Goal: Information Seeking & Learning: Learn about a topic

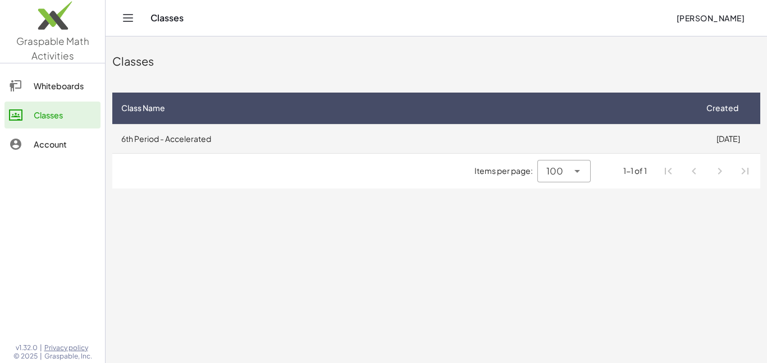
click at [324, 130] on td "6th Period - Accelerated" at bounding box center [403, 138] width 583 height 29
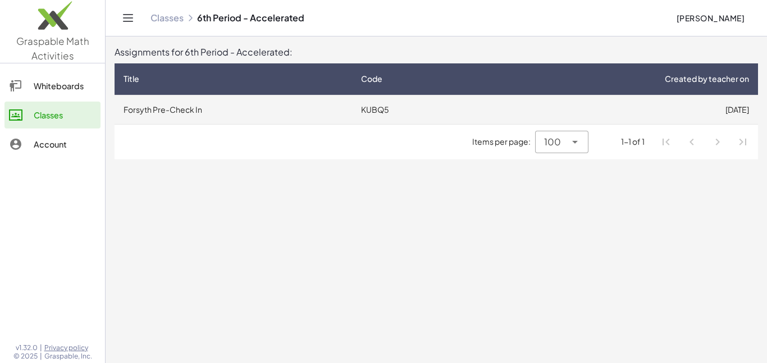
click at [385, 118] on td "KUBQ5" at bounding box center [415, 109] width 126 height 29
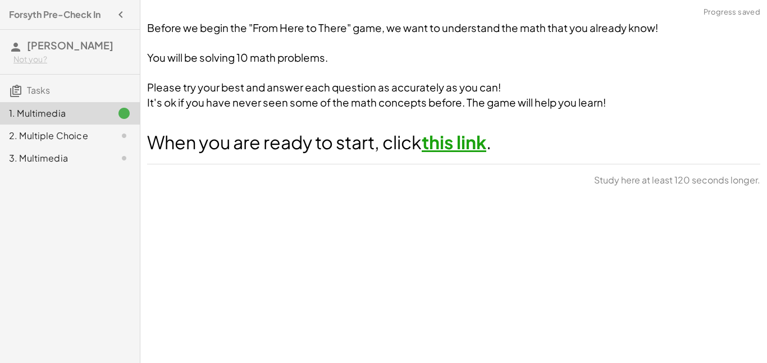
click at [455, 136] on link "this link" at bounding box center [453, 142] width 65 height 22
click at [122, 139] on icon at bounding box center [123, 135] width 13 height 13
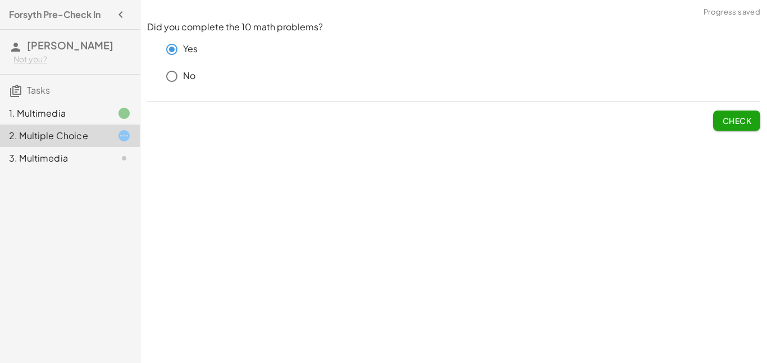
click at [750, 120] on span "Check" at bounding box center [736, 121] width 29 height 10
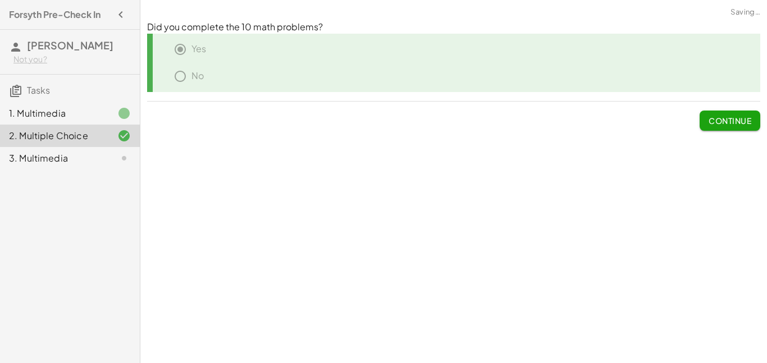
click at [738, 122] on span "Continue" at bounding box center [729, 121] width 43 height 10
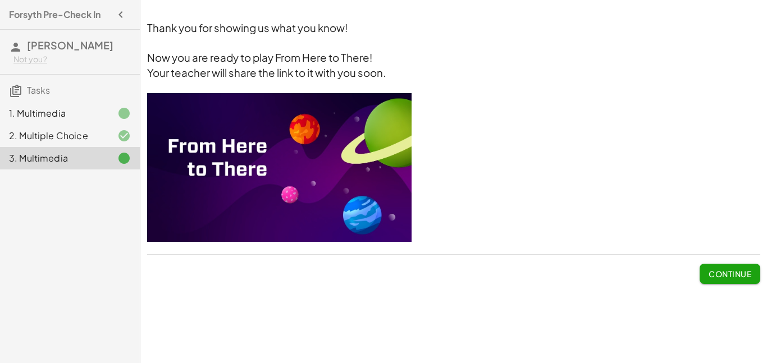
click at [726, 270] on span "Continue" at bounding box center [729, 274] width 43 height 10
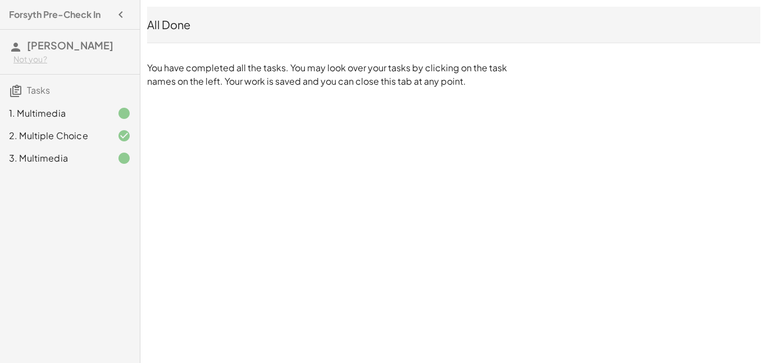
click at [105, 132] on div at bounding box center [114, 135] width 31 height 13
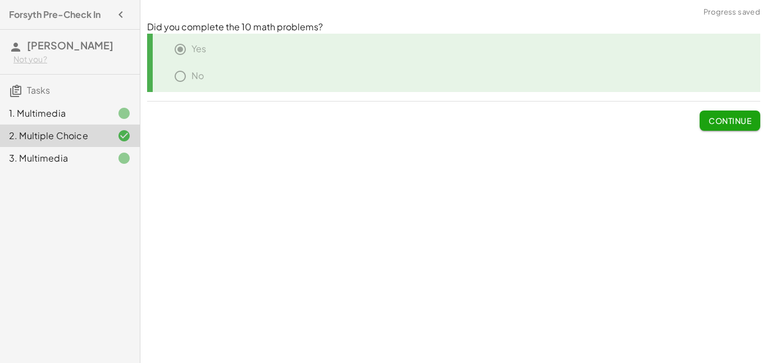
click at [54, 111] on div "1. Multimedia" at bounding box center [54, 113] width 90 height 13
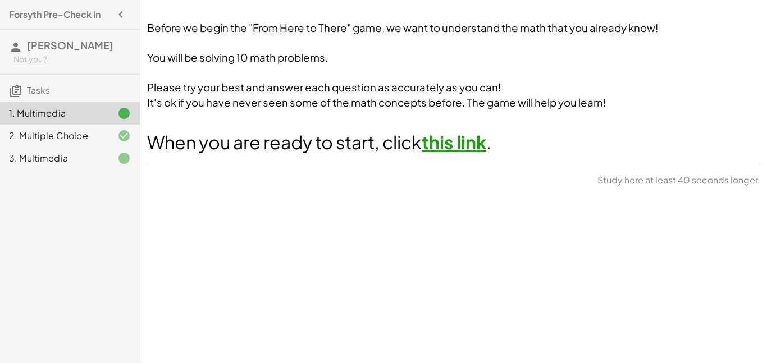
click at [59, 157] on div "3. Multimedia" at bounding box center [54, 158] width 90 height 13
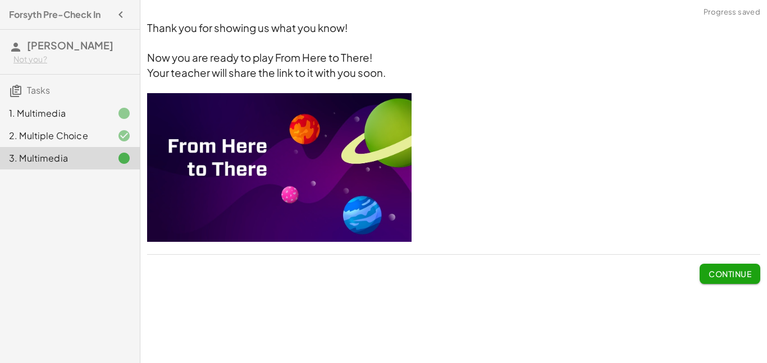
click at [59, 132] on div "2. Multiple Choice" at bounding box center [54, 135] width 90 height 13
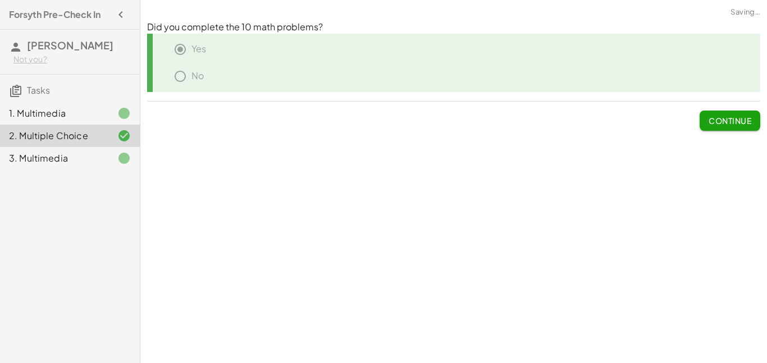
click at [88, 163] on div "3. Multimedia" at bounding box center [54, 158] width 90 height 13
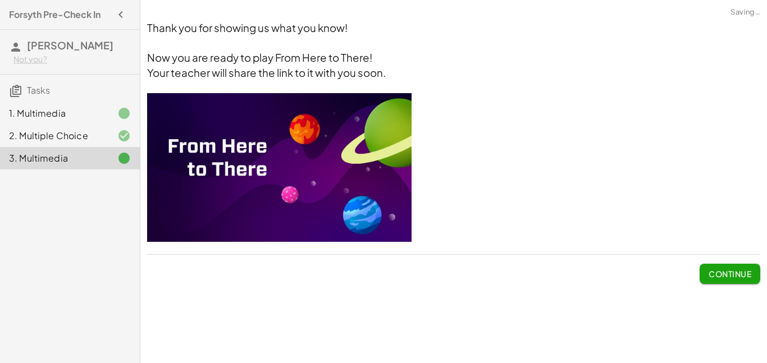
click at [719, 268] on button "Continue" at bounding box center [729, 274] width 61 height 20
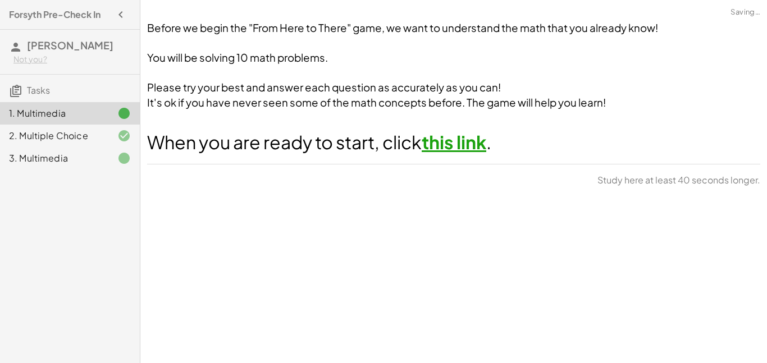
click at [719, 268] on div "Before we begin the "From Here to There" game, we want to understand the math t…" at bounding box center [453, 181] width 626 height 363
click at [727, 185] on span "Continue" at bounding box center [729, 183] width 43 height 10
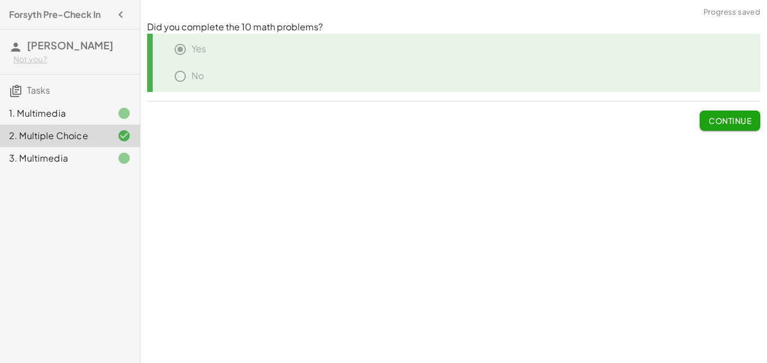
click at [717, 123] on span "Continue" at bounding box center [729, 121] width 43 height 10
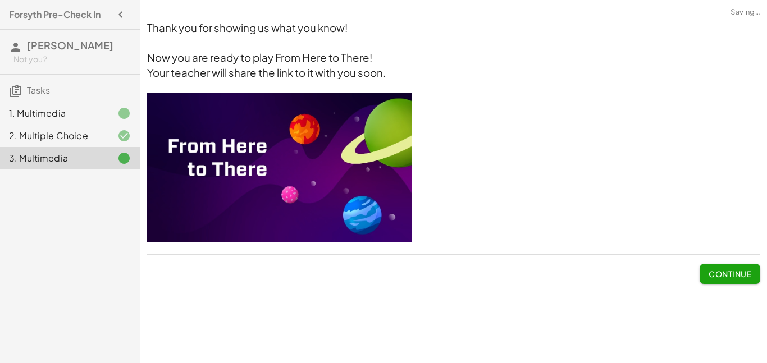
click at [737, 278] on span "Continue" at bounding box center [729, 274] width 43 height 10
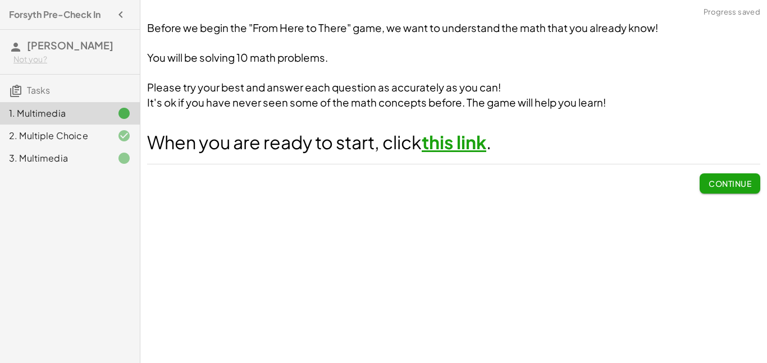
click at [725, 194] on div "Before we begin the "From Here to There" game, we want to understand the math t…" at bounding box center [453, 107] width 626 height 186
click at [725, 191] on button "Continue" at bounding box center [729, 183] width 61 height 20
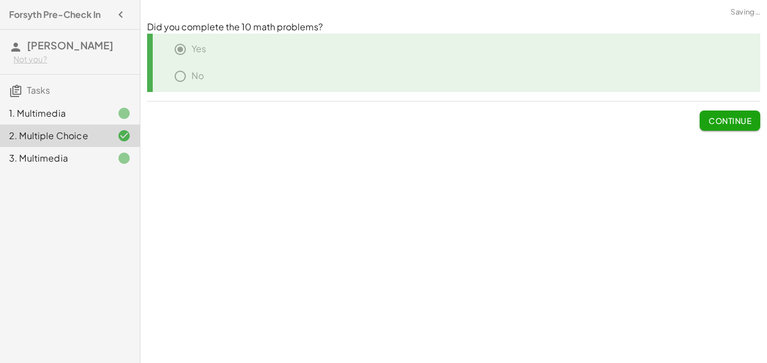
click at [721, 129] on button "Continue" at bounding box center [729, 121] width 61 height 20
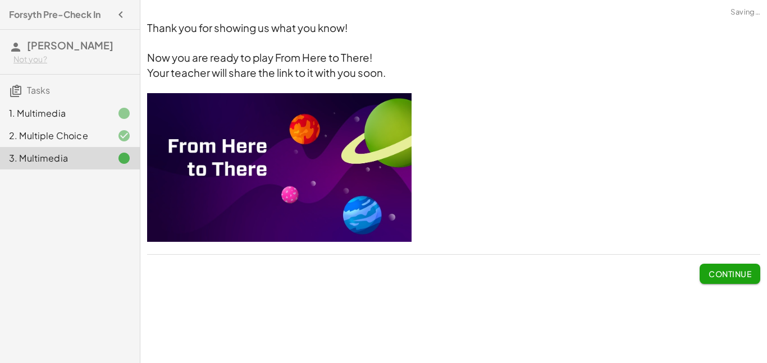
click at [745, 271] on span "Continue" at bounding box center [729, 274] width 43 height 10
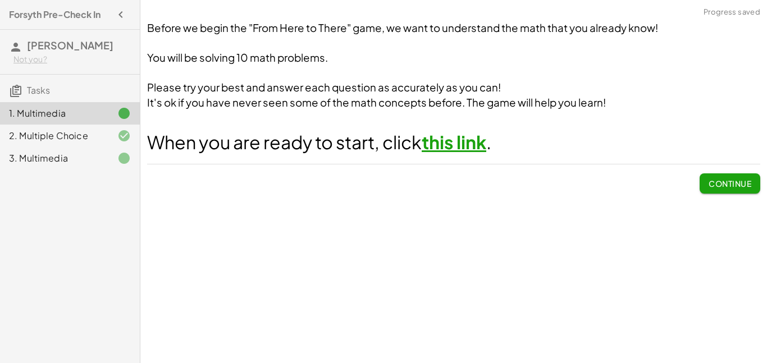
click at [717, 186] on span "Continue" at bounding box center [729, 183] width 43 height 10
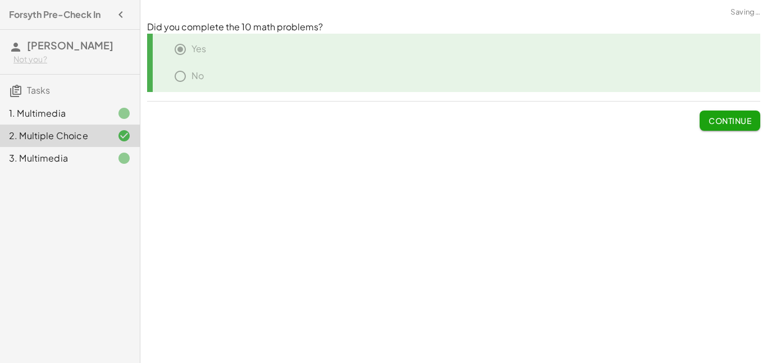
click at [724, 117] on span "Continue" at bounding box center [729, 121] width 43 height 10
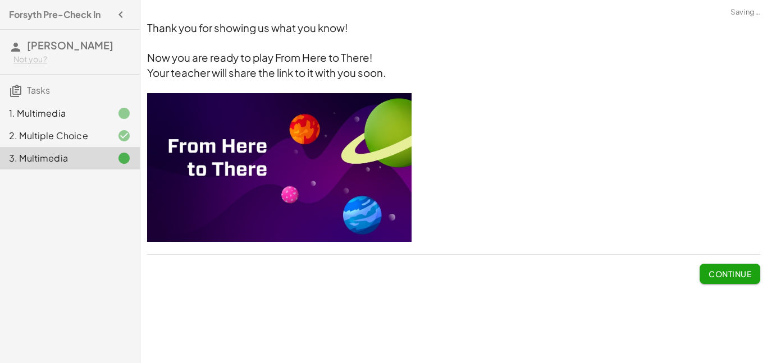
click at [714, 264] on button "Continue" at bounding box center [729, 274] width 61 height 20
